Goal: Information Seeking & Learning: Learn about a topic

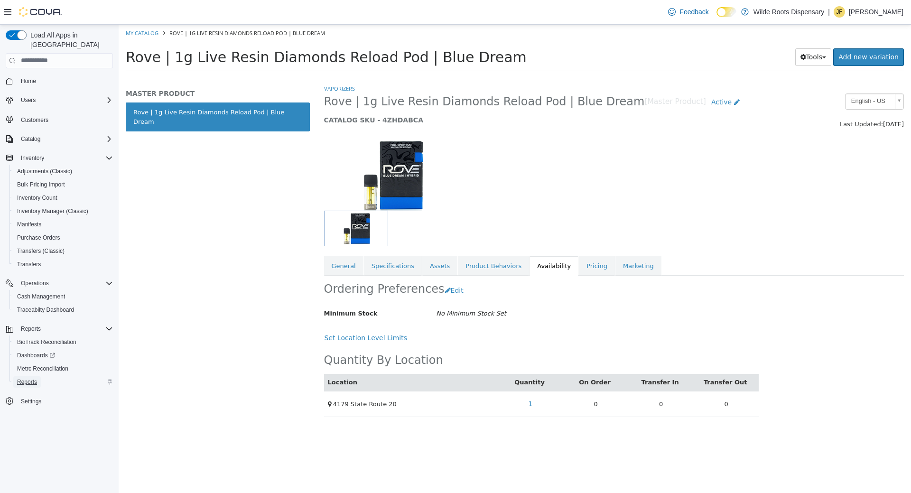
click at [35, 378] on span "Reports" at bounding box center [27, 382] width 20 height 8
click at [28, 378] on span "Reports" at bounding box center [27, 382] width 20 height 8
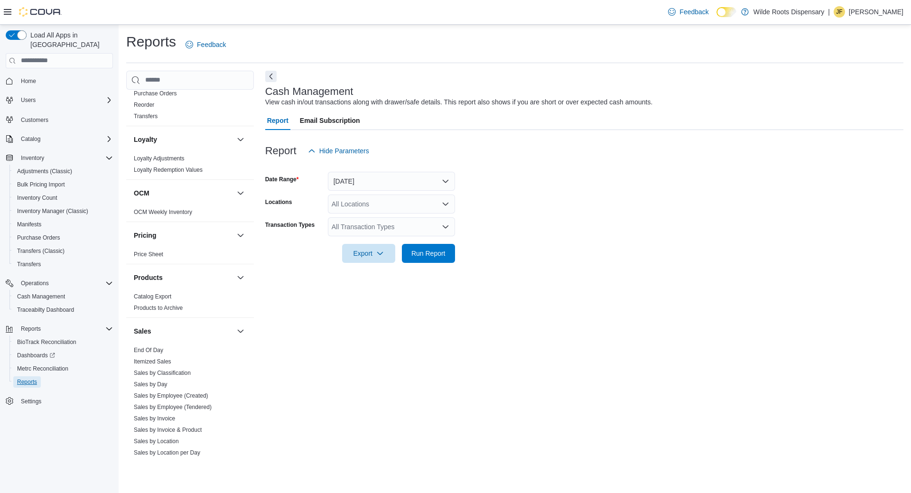
scroll to position [545, 0]
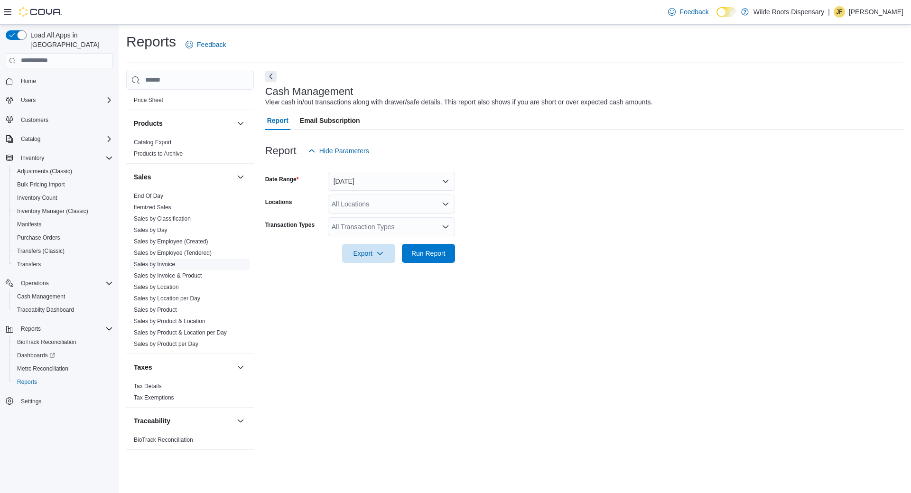
click at [157, 266] on link "Sales by Invoice" at bounding box center [154, 264] width 41 height 7
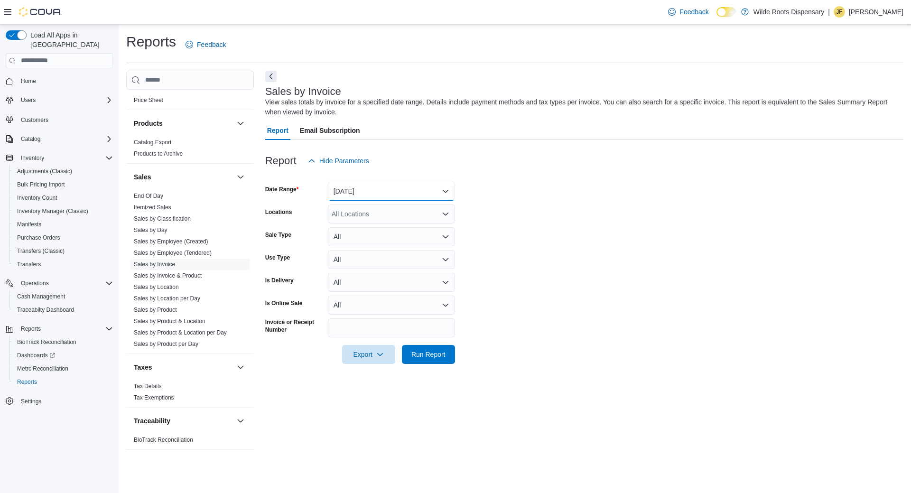
click at [371, 192] on button "Yesterday" at bounding box center [391, 191] width 127 height 19
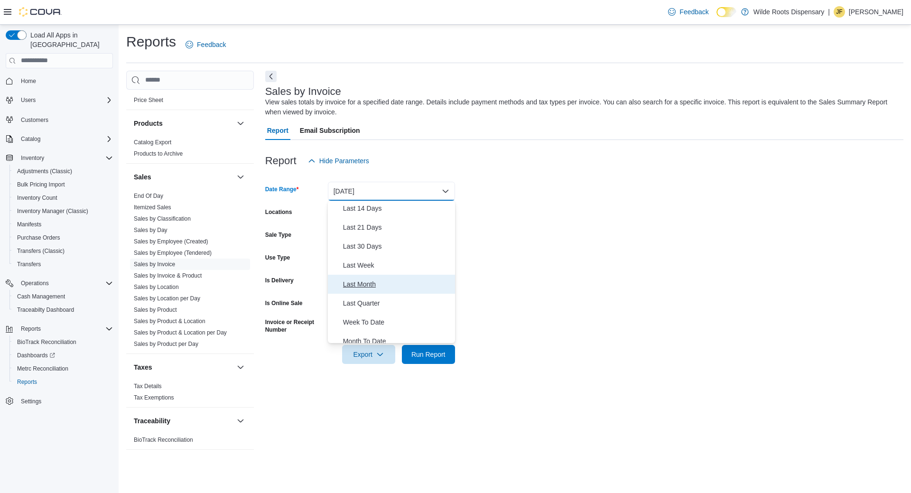
click at [378, 287] on span "Last Month" at bounding box center [397, 283] width 108 height 11
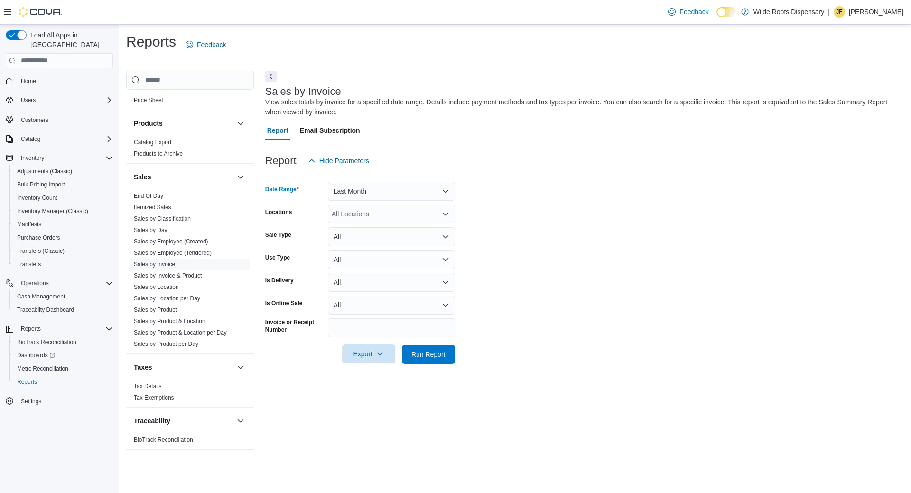
click at [385, 354] on span "Export" at bounding box center [369, 353] width 42 height 19
click at [365, 393] on span "Export to Csv" at bounding box center [370, 392] width 43 height 8
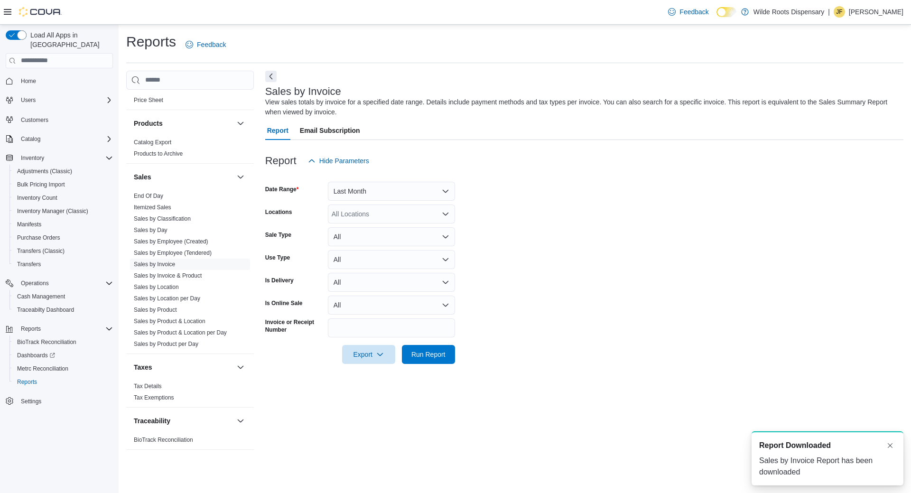
scroll to position [0, 0]
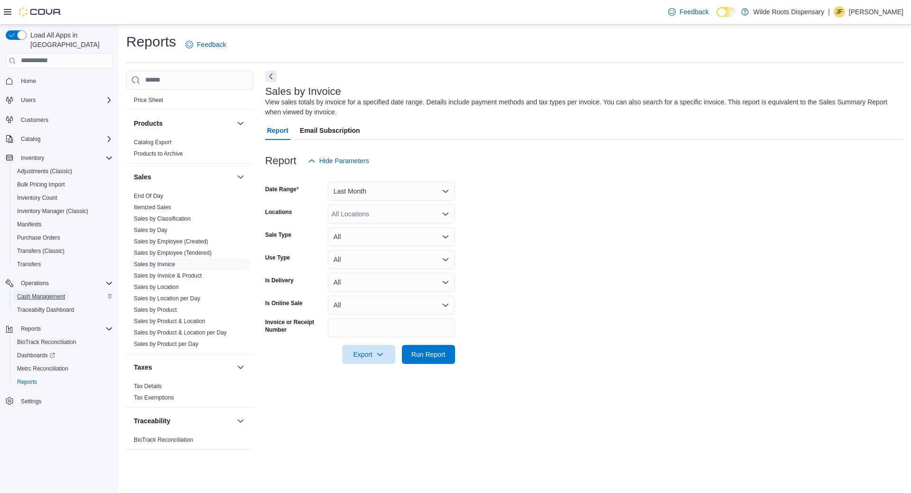
click at [36, 293] on span "Cash Management" at bounding box center [41, 297] width 48 height 8
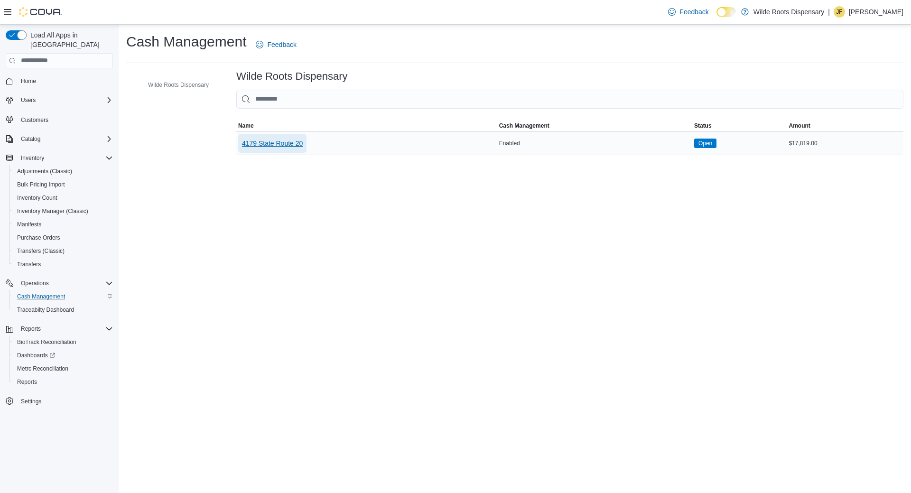
click at [287, 140] on span "4179 State Route 20" at bounding box center [272, 142] width 61 height 9
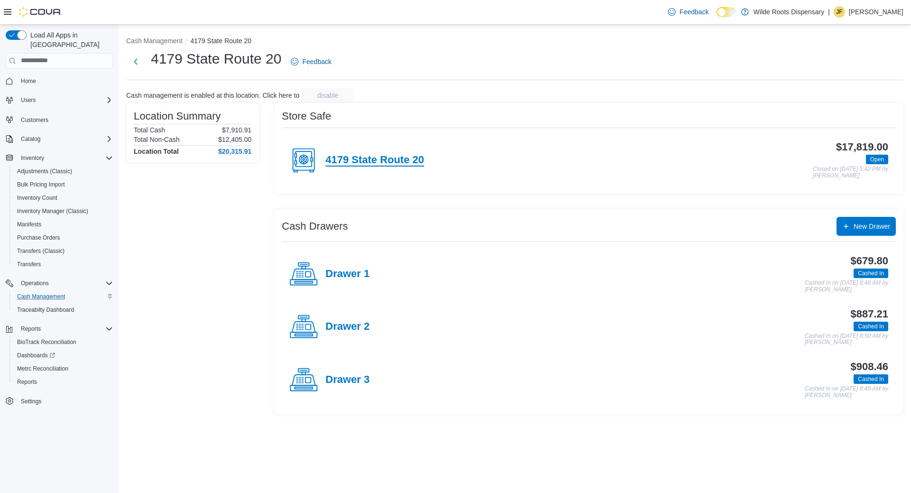
click at [351, 160] on h4 "4179 State Route 20" at bounding box center [374, 160] width 99 height 12
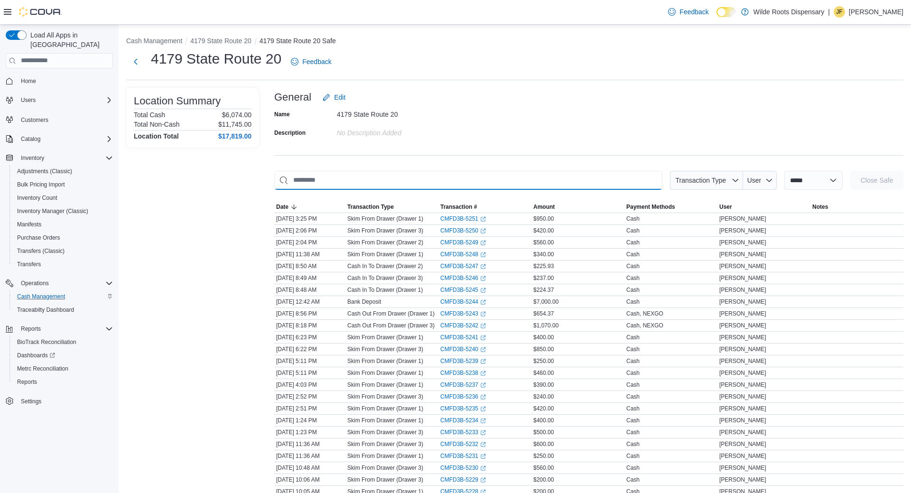
click at [472, 184] on input "This is a search bar. As you type, the results lower in the page will automatic…" at bounding box center [468, 180] width 388 height 19
paste input "**********"
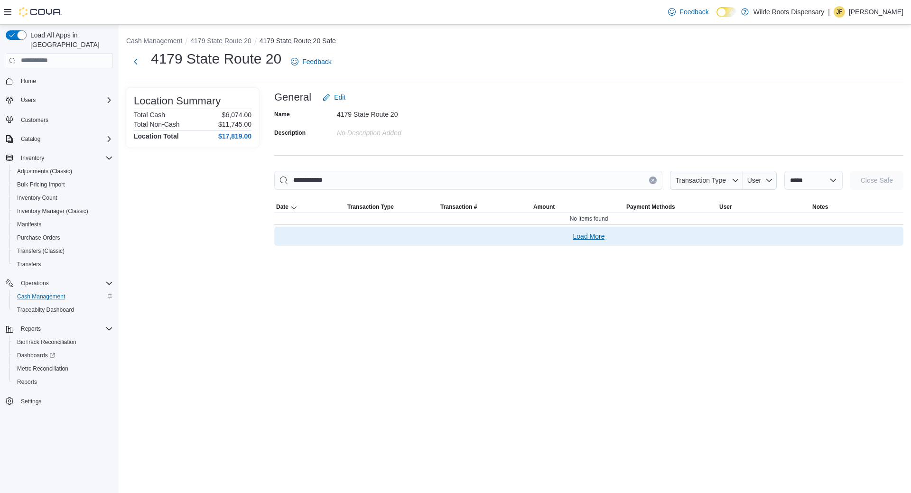
click at [602, 243] on span "Load More" at bounding box center [588, 236] width 621 height 19
click at [600, 243] on span "Load More" at bounding box center [588, 236] width 621 height 19
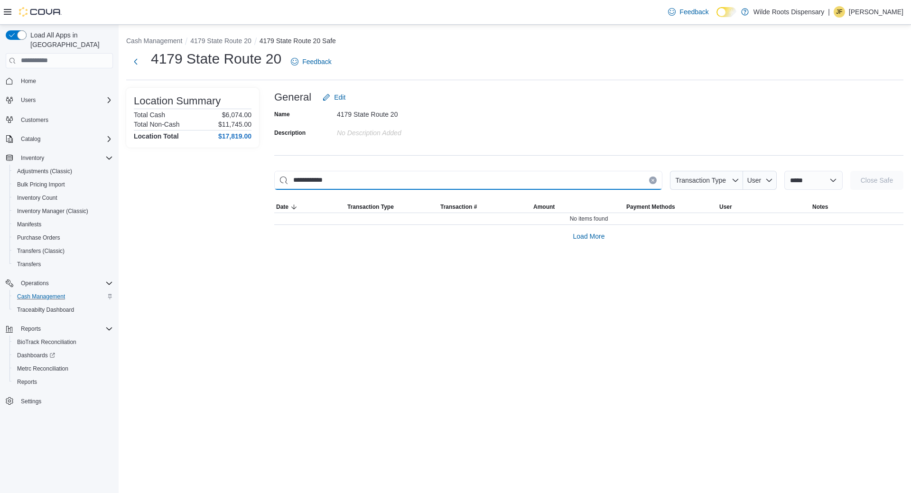
drag, startPoint x: 353, startPoint y: 176, endPoint x: 229, endPoint y: 178, distance: 123.8
click at [274, 178] on input "**********" at bounding box center [468, 180] width 388 height 19
paste input "*"
type input "**********"
click at [651, 180] on icon "Clear input" at bounding box center [653, 180] width 4 height 4
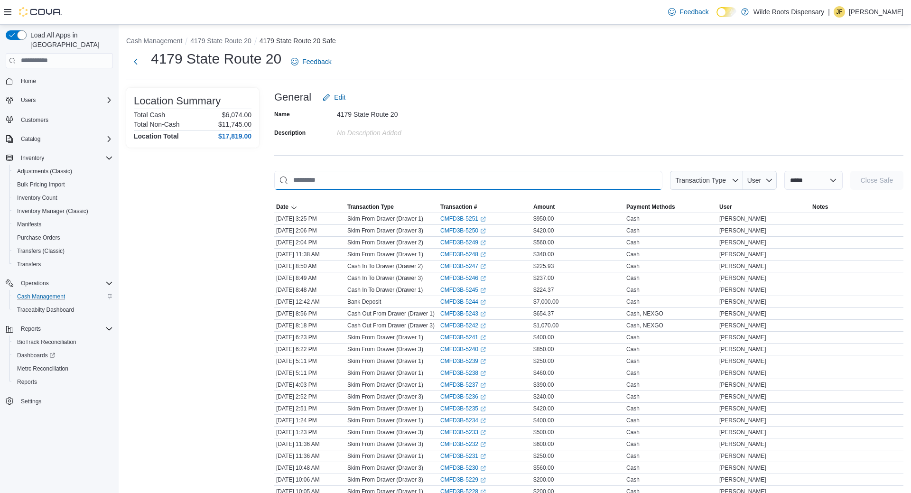
click at [493, 184] on input "This is a search bar. As you type, the results lower in the page will automatic…" at bounding box center [468, 180] width 388 height 19
paste input "**********"
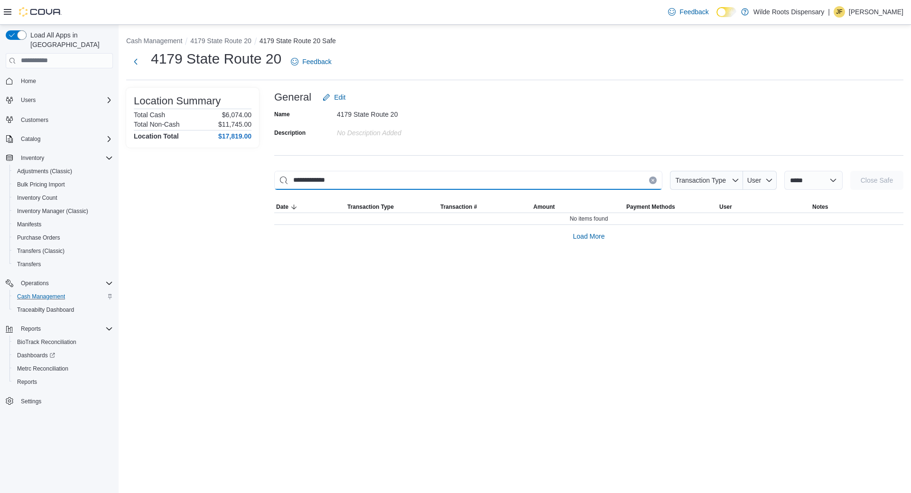
type input "**********"
click at [784, 171] on select "**********" at bounding box center [813, 180] width 58 height 19
click at [703, 183] on span "Transaction Type" at bounding box center [700, 180] width 51 height 8
drag, startPoint x: 369, startPoint y: 185, endPoint x: 260, endPoint y: 181, distance: 109.1
click at [274, 181] on input "**********" at bounding box center [468, 180] width 388 height 19
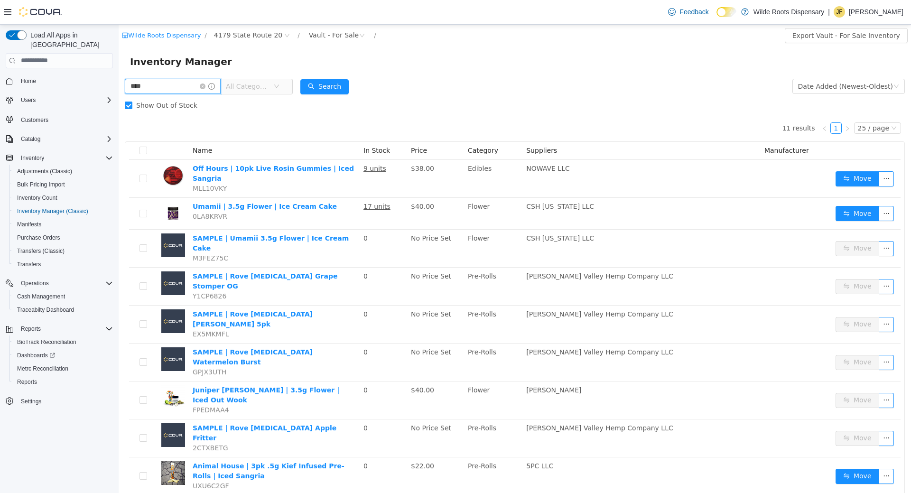
drag, startPoint x: 163, startPoint y: 86, endPoint x: 0, endPoint y: 66, distance: 163.8
click at [125, 78] on input "****" at bounding box center [173, 85] width 96 height 15
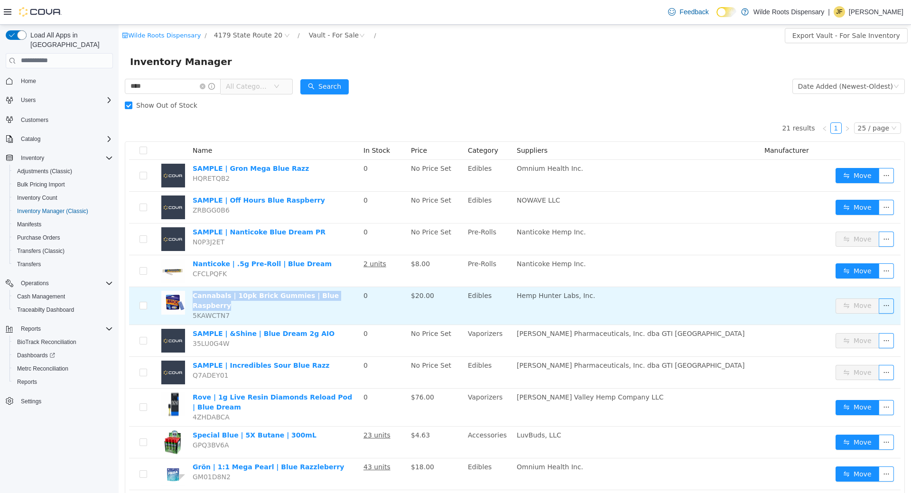
drag, startPoint x: 356, startPoint y: 297, endPoint x: 192, endPoint y: 300, distance: 164.1
click at [192, 300] on td "Cannabals | 10pk Brick Gummies | Blue Raspberry 5KAWCTN7" at bounding box center [274, 305] width 171 height 38
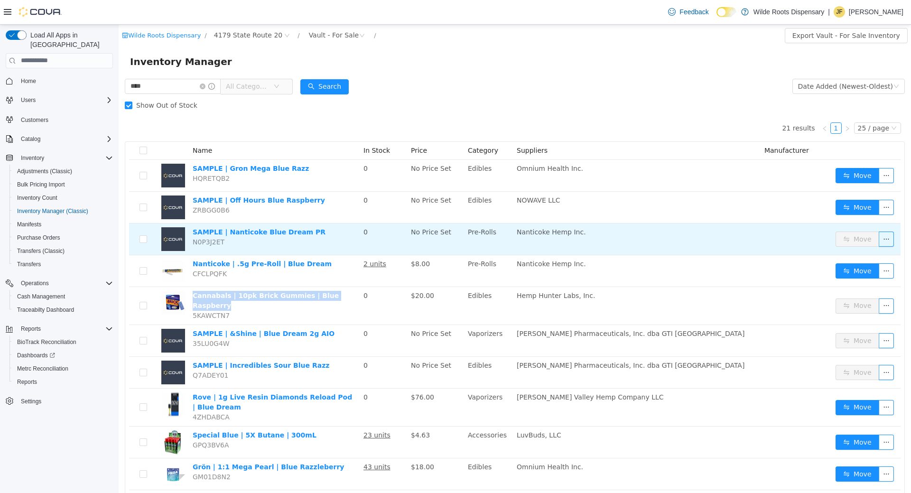
copy link "Cannabals | 10pk Brick Gummies | Blue Raspberry"
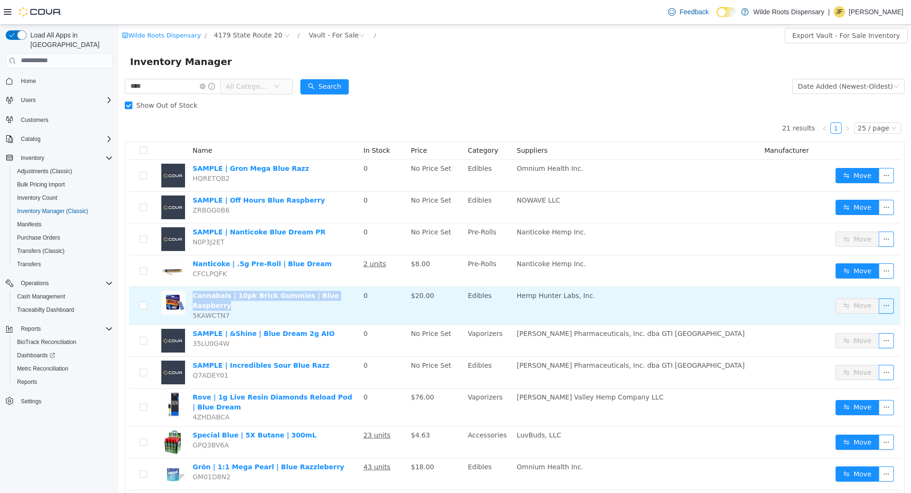
click at [321, 295] on link "Cannabals | 10pk Brick Gummies | Blue Raspberry" at bounding box center [266, 300] width 146 height 18
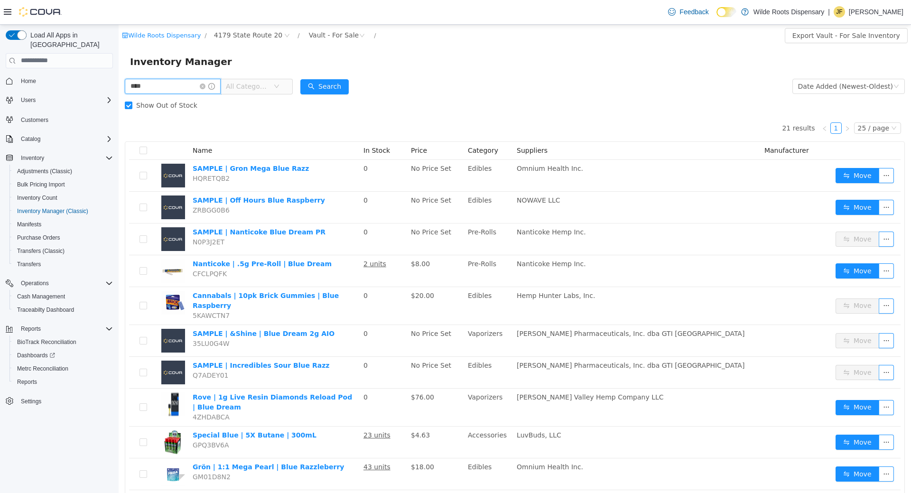
click at [159, 81] on input "****" at bounding box center [173, 85] width 96 height 15
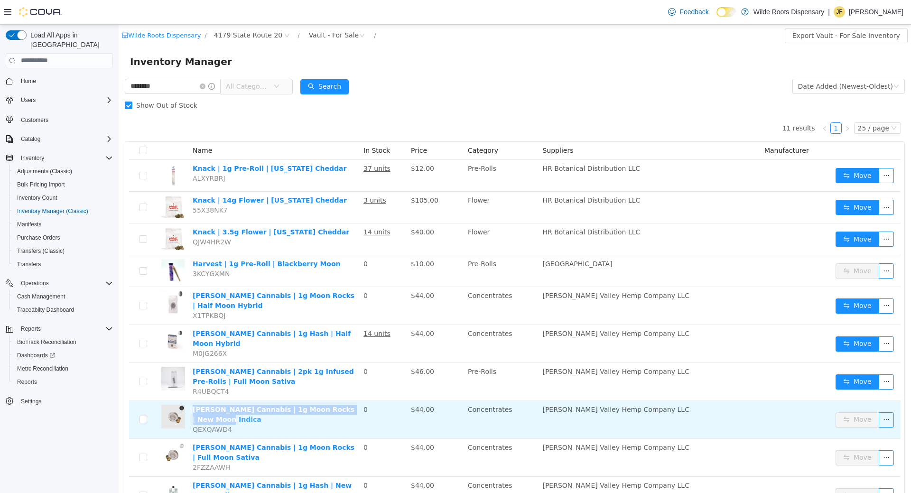
drag, startPoint x: 218, startPoint y: 413, endPoint x: 194, endPoint y: 404, distance: 25.6
click at [194, 404] on td "Hudson Cannabis | 1g Moon Rocks | New Moon Indica QEXQAWD4" at bounding box center [274, 419] width 171 height 38
copy link "Hudson Cannabis | 1g Moon Rocks | New Moon Indica"
click at [286, 405] on link "Hudson Cannabis | 1g Moon Rocks | New Moon Indica" at bounding box center [274, 414] width 162 height 18
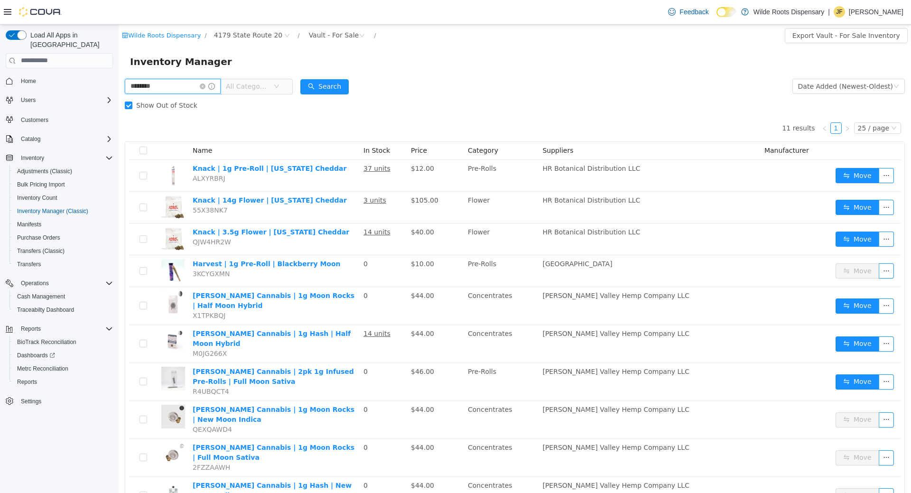
drag, startPoint x: 171, startPoint y: 85, endPoint x: 209, endPoint y: 100, distance: 40.7
click at [125, 78] on input "********" at bounding box center [173, 85] width 96 height 15
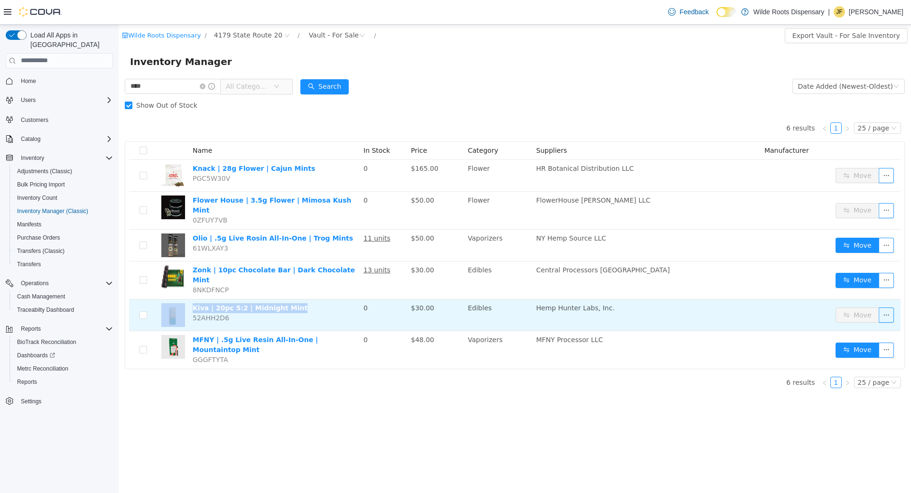
drag, startPoint x: 276, startPoint y: 296, endPoint x: 188, endPoint y: 293, distance: 87.8
click at [188, 299] on tr "Kiva | 20pc 5:2 | Midnight Mint 52AHH2D6 0 $30.00 Edibles Hemp Hunter Labs, Inc…" at bounding box center [514, 315] width 771 height 32
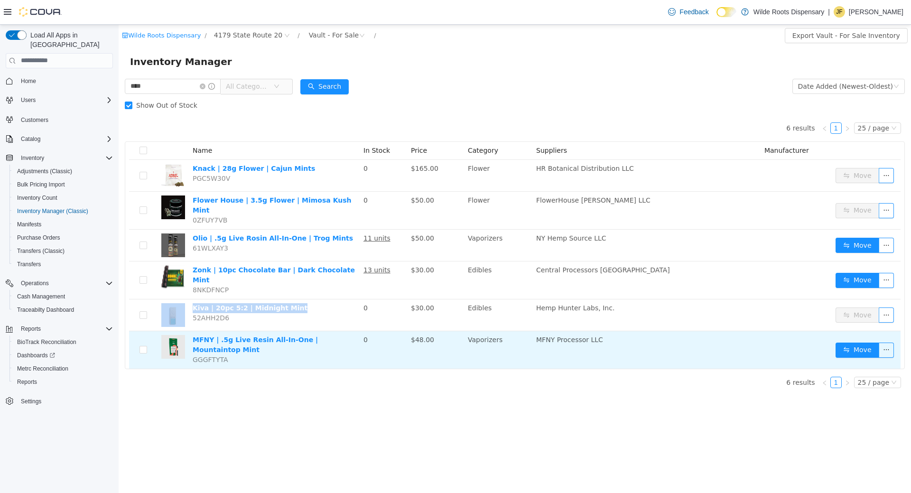
copy tr "Kiva | 20pc 5:2 | Midnight Mint"
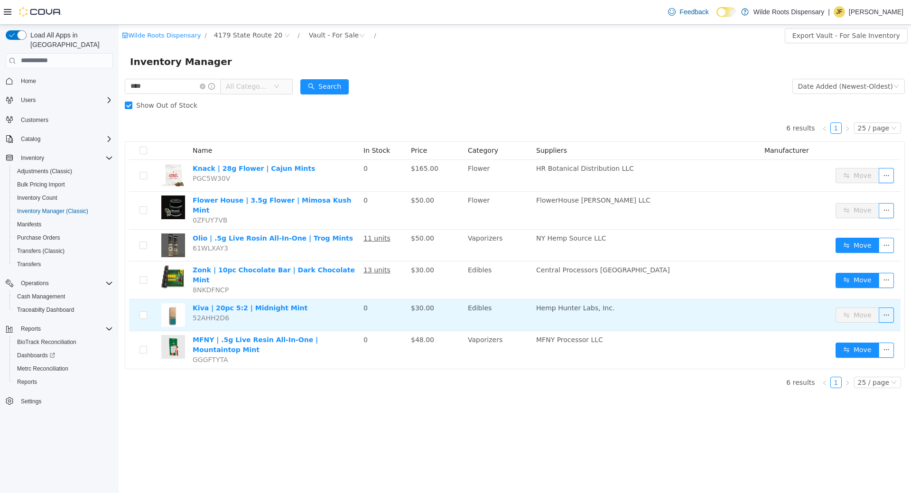
click at [229, 301] on td "Kiva | 20pc 5:2 | Midnight Mint 52AHH2D6" at bounding box center [274, 315] width 171 height 32
click at [238, 304] on link "Kiva | 20pc 5:2 | Midnight Mint" at bounding box center [250, 308] width 115 height 8
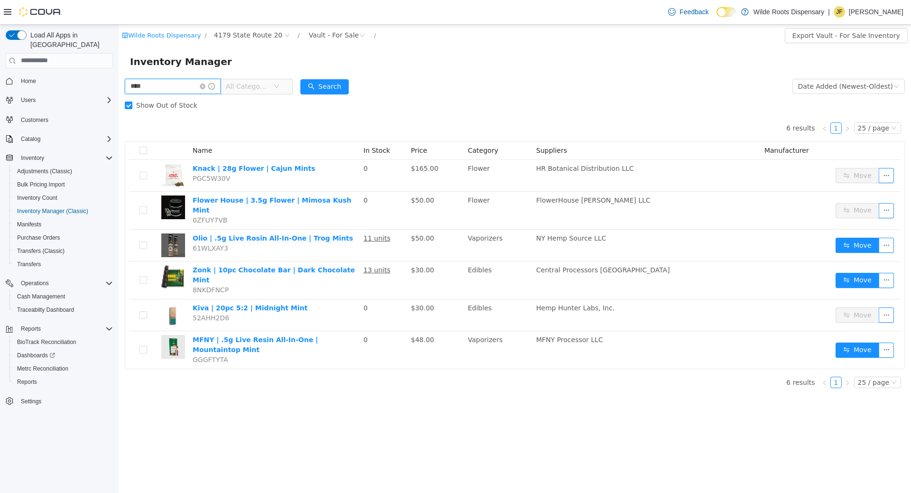
click at [185, 86] on input "****" at bounding box center [173, 85] width 96 height 15
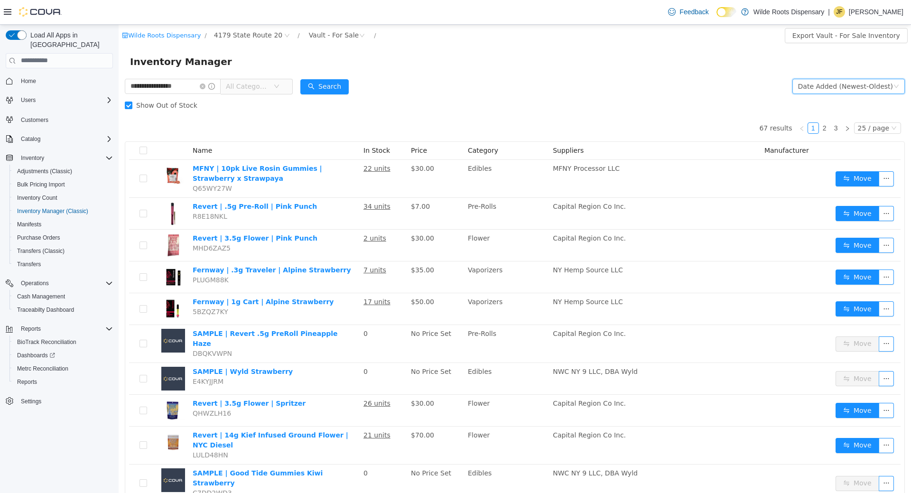
click at [834, 82] on div "Date Added (Newest-Oldest)" at bounding box center [845, 86] width 95 height 14
click at [837, 109] on li "Alphabetical (A-Z)" at bounding box center [851, 104] width 107 height 15
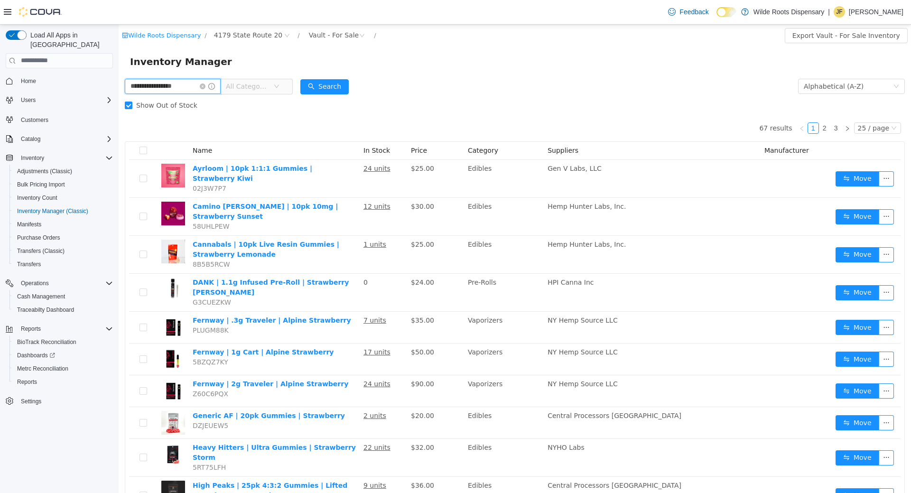
drag, startPoint x: 150, startPoint y: 84, endPoint x: 58, endPoint y: 64, distance: 93.9
click at [125, 78] on input "**********" at bounding box center [173, 85] width 96 height 15
type input "**********"
click at [265, 88] on span "All Categories" at bounding box center [247, 85] width 43 height 9
click at [391, 95] on form "**********" at bounding box center [515, 95] width 780 height 38
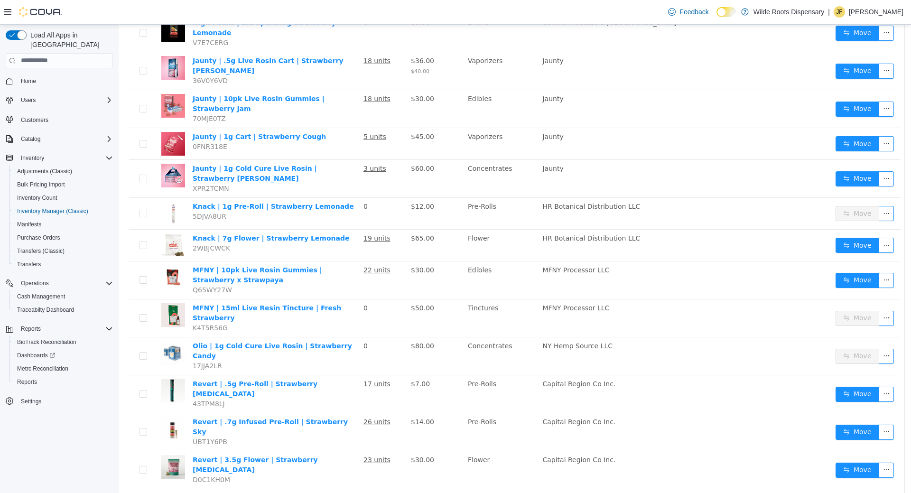
scroll to position [525, 0]
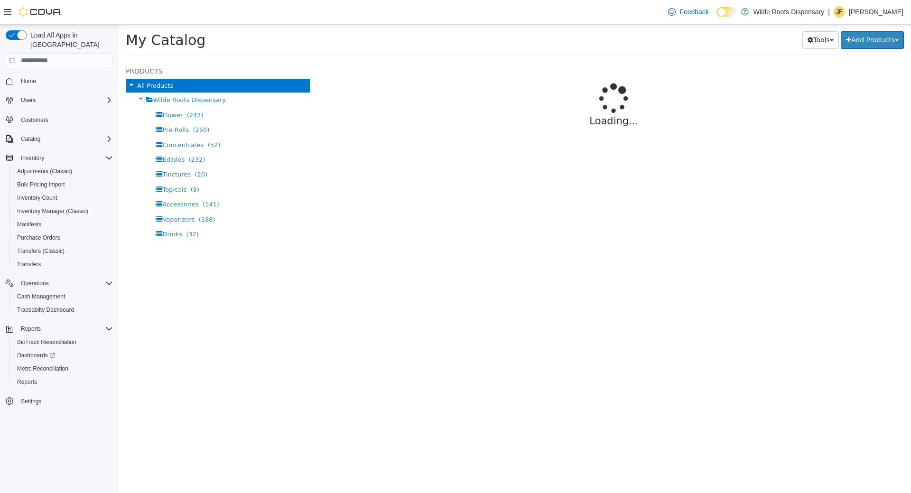
select select "**********"
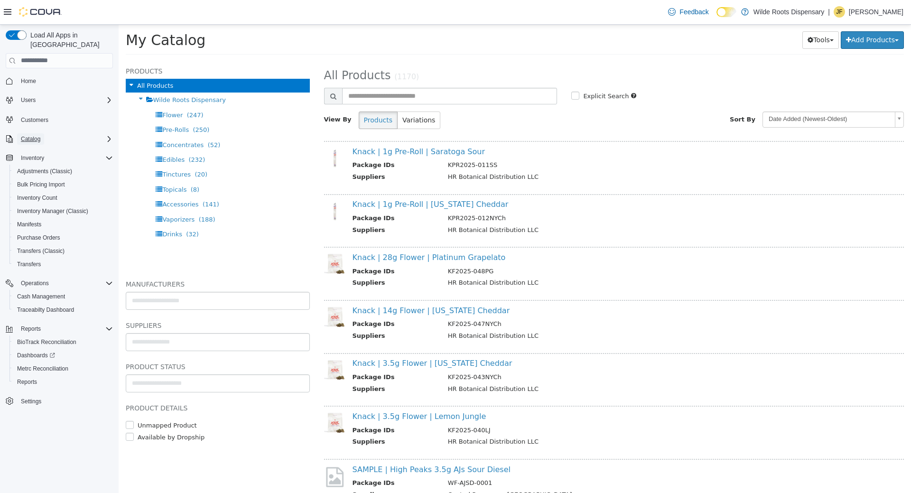
click at [42, 133] on button "Catalog" at bounding box center [30, 138] width 27 height 11
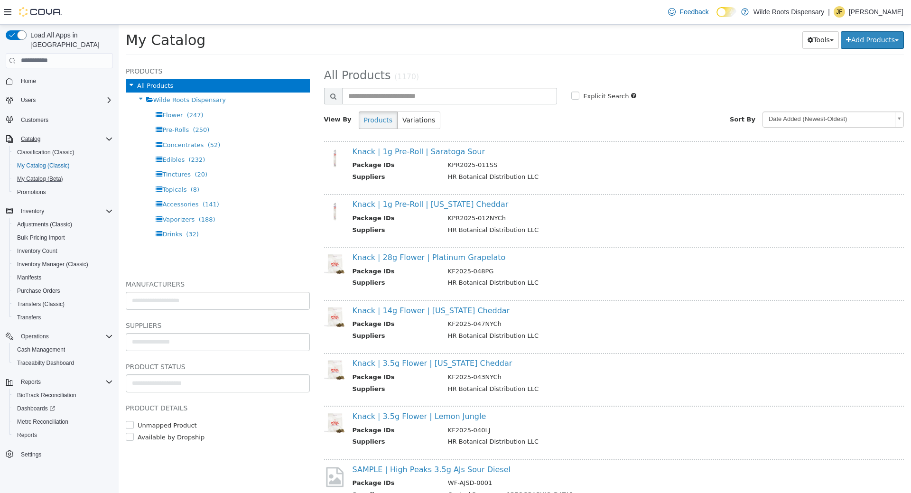
click at [36, 175] on button "My Catalog (Beta)" at bounding box center [62, 178] width 107 height 13
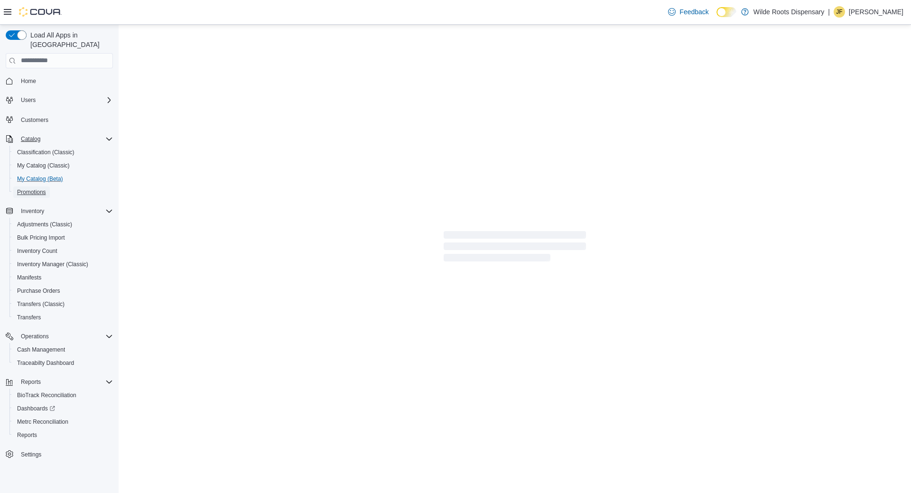
click at [37, 188] on span "Promotions" at bounding box center [31, 192] width 29 height 8
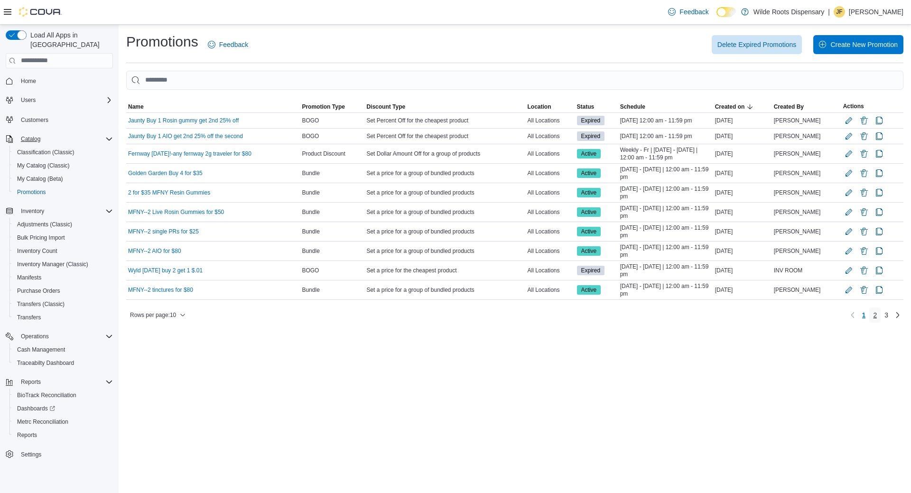
click at [878, 314] on link "2" at bounding box center [874, 314] width 11 height 15
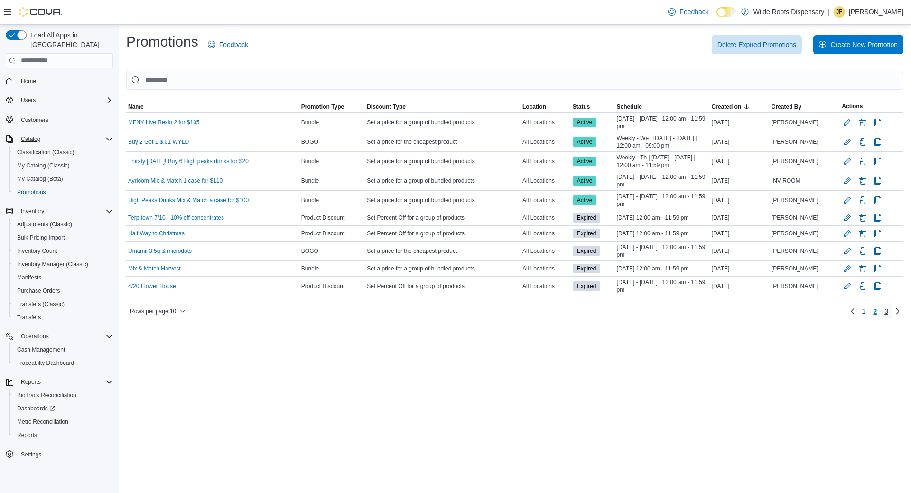
click at [889, 312] on link "3" at bounding box center [885, 311] width 11 height 15
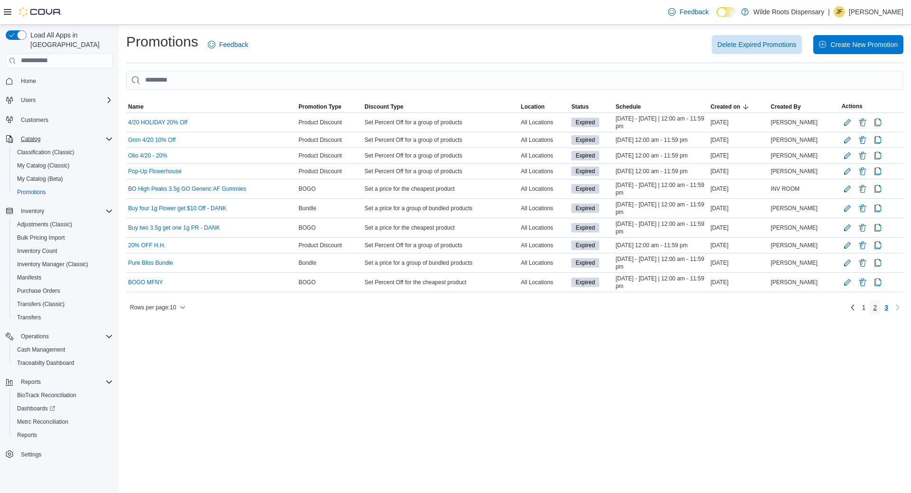
click at [875, 312] on span "2" at bounding box center [875, 307] width 4 height 9
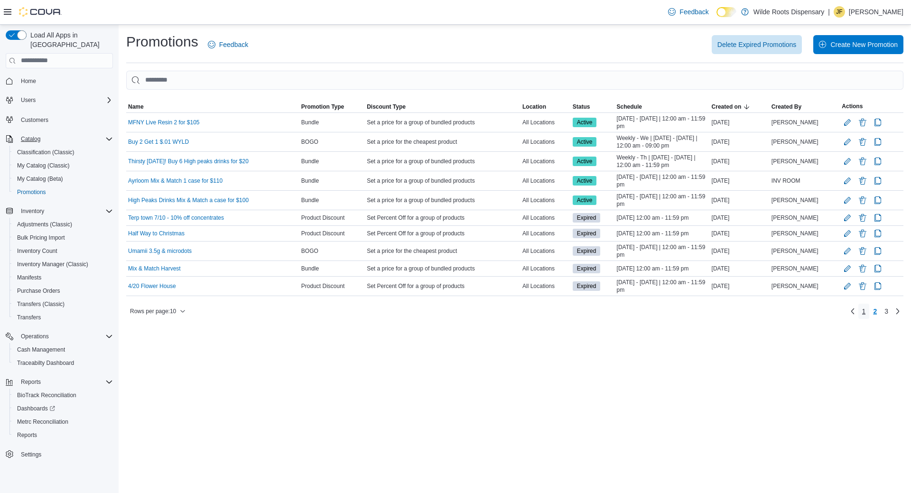
click at [865, 310] on span "1" at bounding box center [864, 310] width 4 height 9
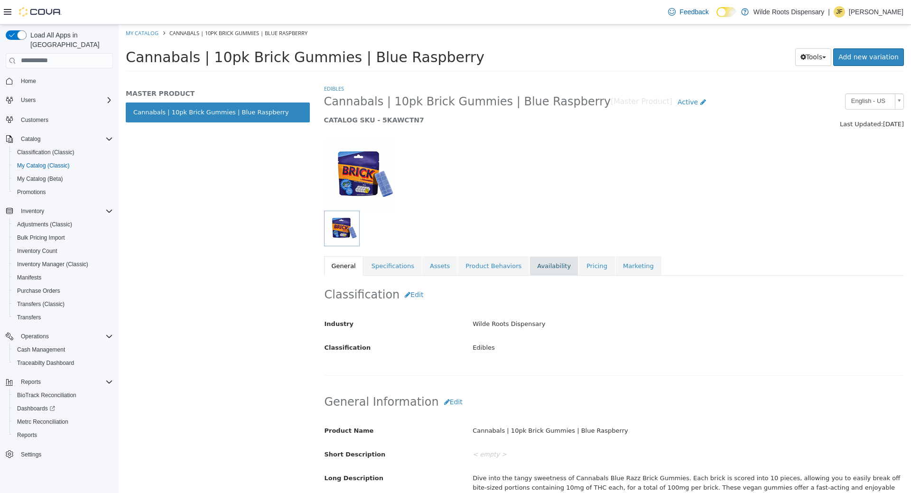
click at [536, 266] on link "Availability" at bounding box center [553, 266] width 49 height 20
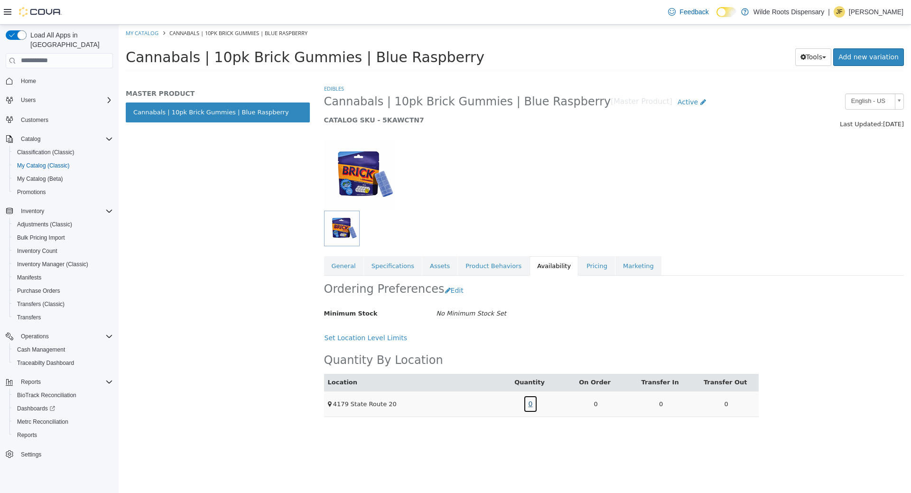
click at [530, 405] on link "0" at bounding box center [530, 404] width 15 height 18
drag, startPoint x: 541, startPoint y: 353, endPoint x: 477, endPoint y: 353, distance: 64.5
click at [480, 353] on div "Package Number Quantity E-CA-BRB-01-0425 0" at bounding box center [531, 349] width 103 height 46
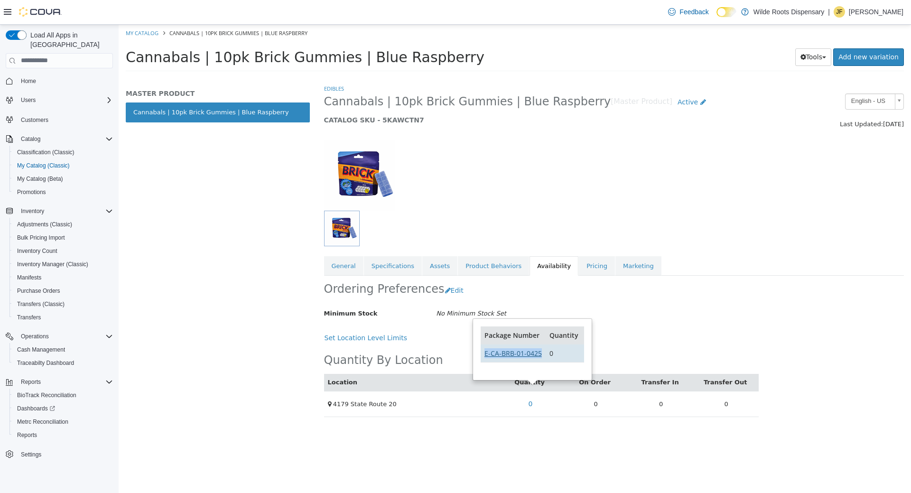
copy link "E-CA-BRB-01-0425"
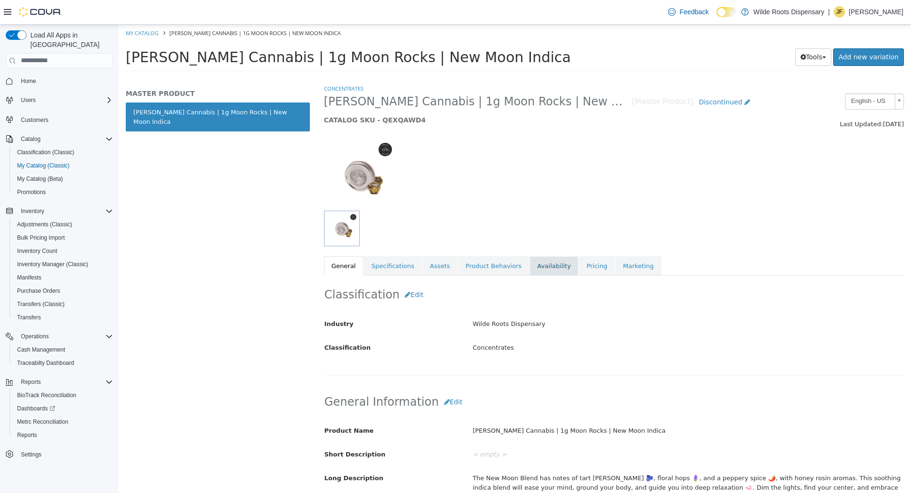
click at [535, 265] on link "Availability" at bounding box center [553, 266] width 49 height 20
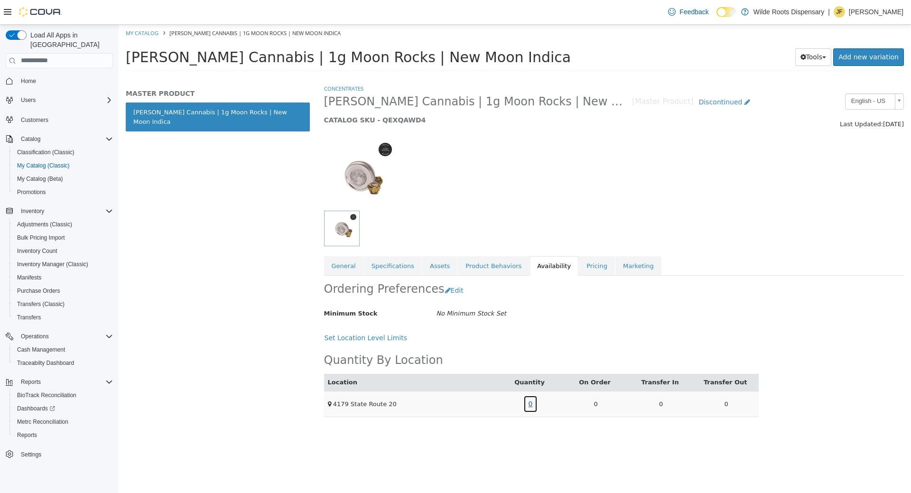
click at [530, 404] on link "0" at bounding box center [530, 404] width 15 height 18
drag, startPoint x: 524, startPoint y: 366, endPoint x: 485, endPoint y: 361, distance: 38.7
click at [485, 361] on td "HC-T-K1124" at bounding box center [511, 362] width 64 height 18
copy link "HC-T-K1124"
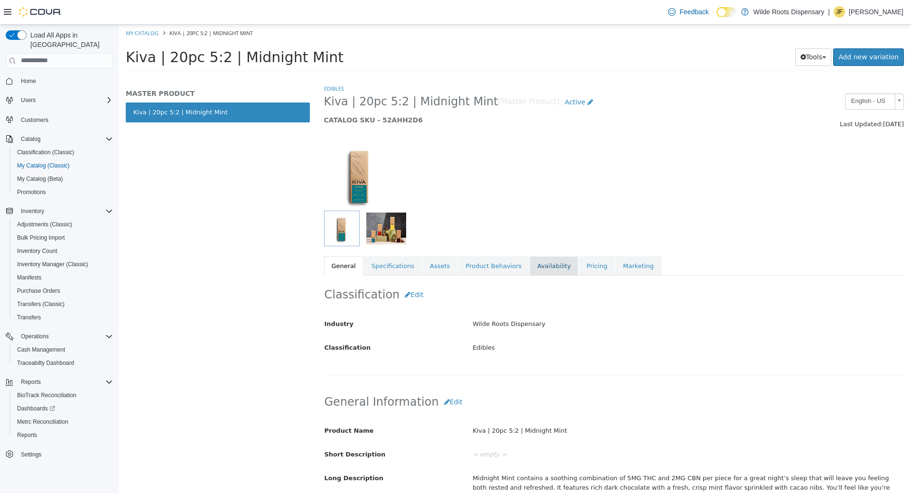
click at [529, 269] on link "Availability" at bounding box center [553, 266] width 49 height 20
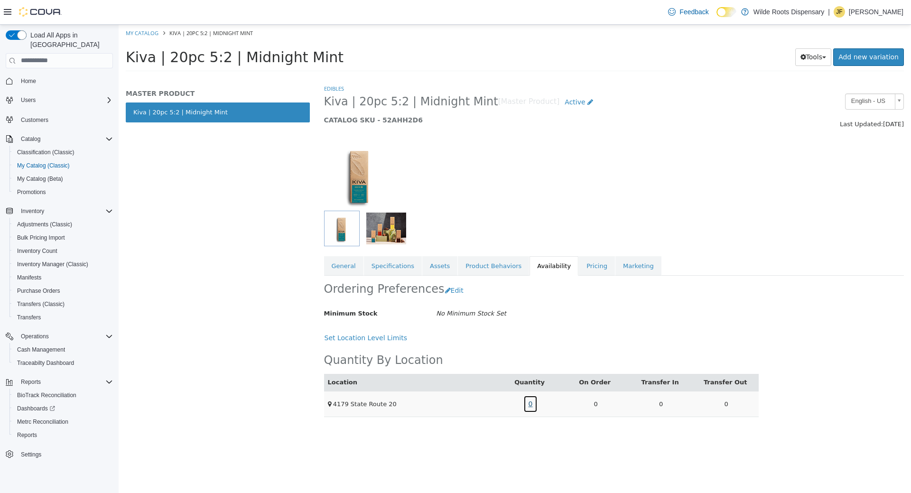
click at [532, 404] on link "0" at bounding box center [530, 404] width 15 height 18
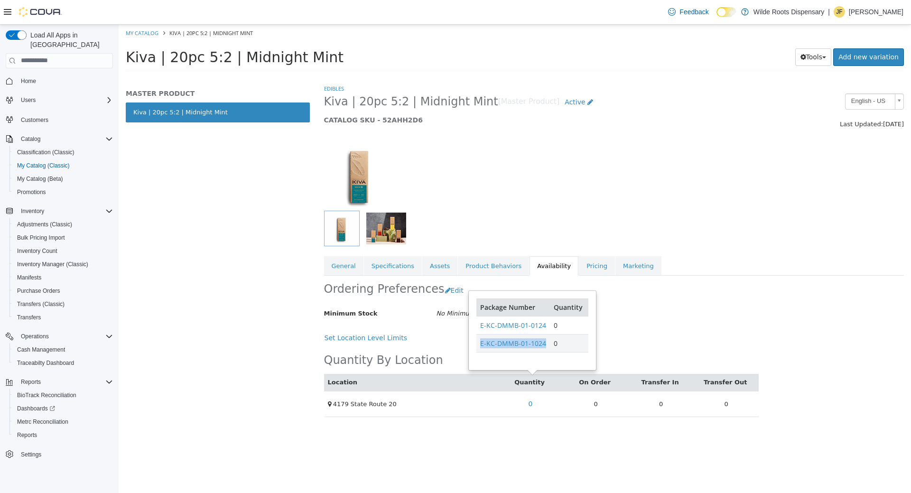
drag, startPoint x: 534, startPoint y: 364, endPoint x: 470, endPoint y: 353, distance: 65.4
click at [476, 353] on div "Package Number Quantity E-KC-DMMB-01-0124 0 E-KC-DMMB-01-1024 0" at bounding box center [532, 330] width 112 height 64
copy link "E-KC-DMMB-01-1024"
click at [259, 243] on div "MASTER PRODUCT Kiva | 20pc 5:2 | Midnight Mint" at bounding box center [218, 287] width 198 height 409
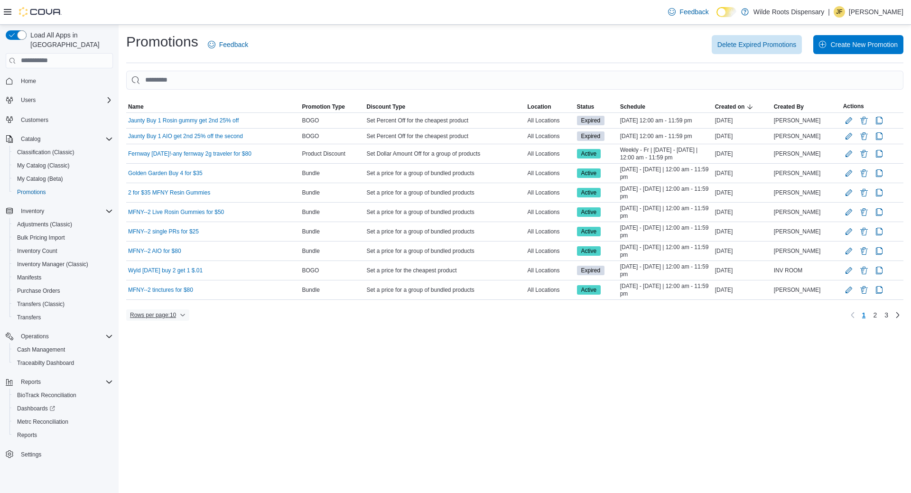
drag, startPoint x: 138, startPoint y: 313, endPoint x: 158, endPoint y: 326, distance: 23.9
click at [139, 313] on span "Rows per page : 10" at bounding box center [153, 315] width 46 height 8
click at [162, 279] on span "25 rows" at bounding box center [170, 276] width 30 height 8
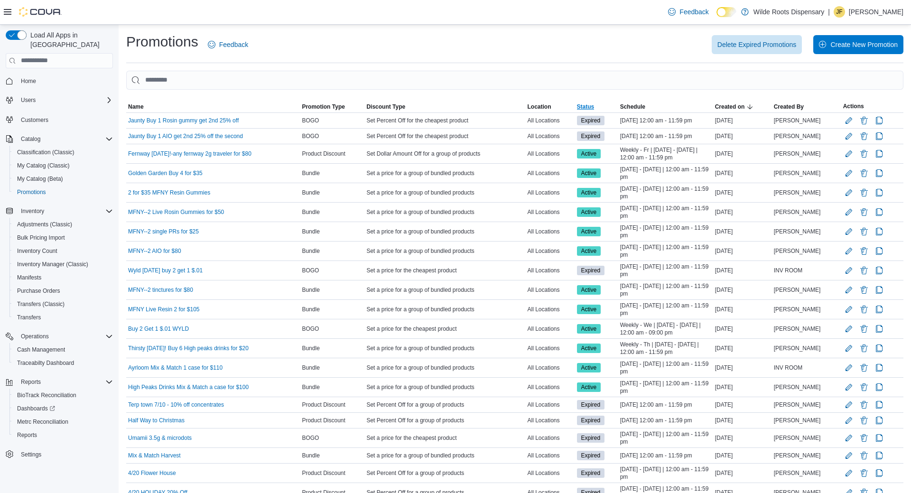
click at [594, 109] on span "Status" at bounding box center [586, 107] width 18 height 8
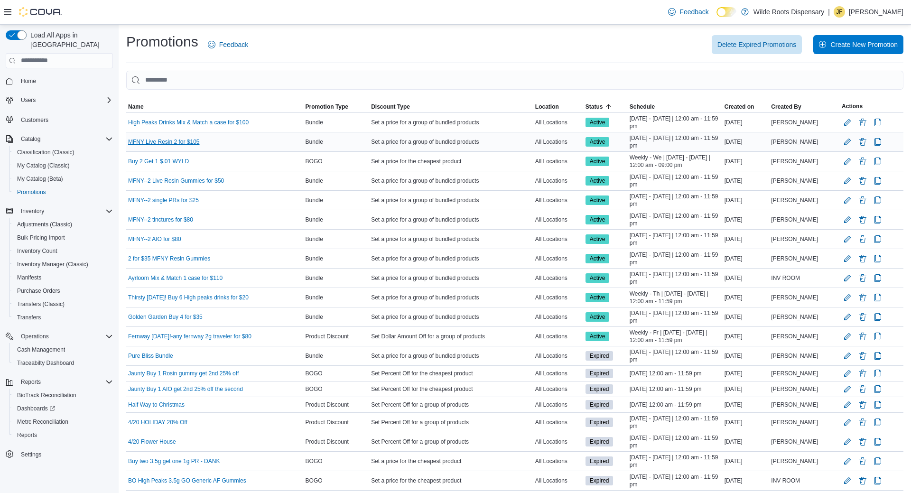
click at [144, 139] on link "MFNY Live Resin 2 for $105" at bounding box center [164, 142] width 72 height 8
